Goal: Information Seeking & Learning: Learn about a topic

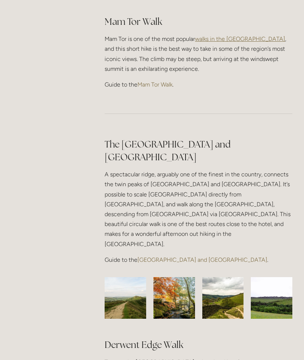
scroll to position [552, 0]
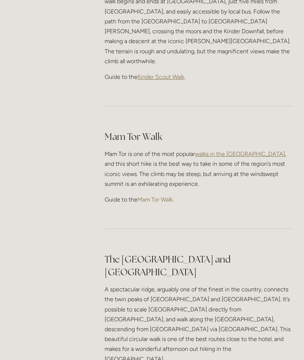
scroll to position [444, 0]
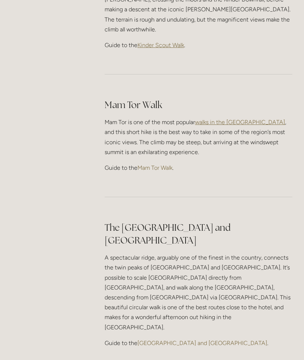
scroll to position [475, 0]
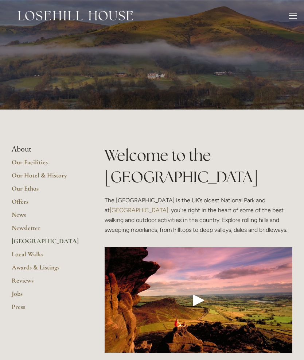
click at [40, 253] on link "Local Walks" at bounding box center [47, 256] width 70 height 13
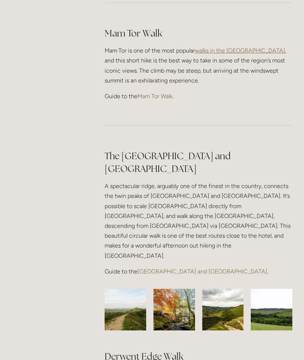
scroll to position [522, 0]
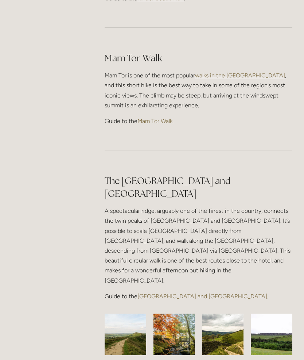
click at [225, 174] on h2 "The [GEOGRAPHIC_DATA] and [GEOGRAPHIC_DATA]" at bounding box center [199, 187] width 188 height 26
click at [201, 293] on link "Great Ridge and Win Hill Walk" at bounding box center [203, 296] width 130 height 7
